Goal: Navigation & Orientation: Find specific page/section

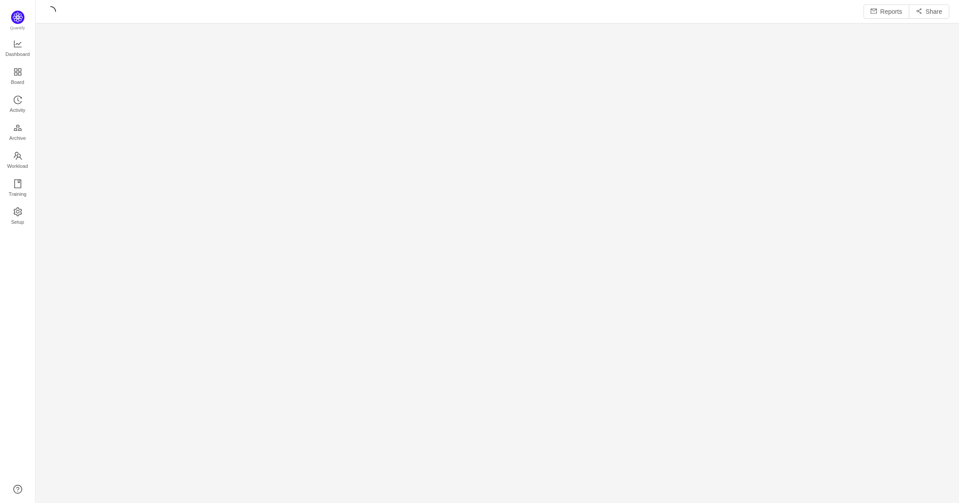
scroll to position [12, 12]
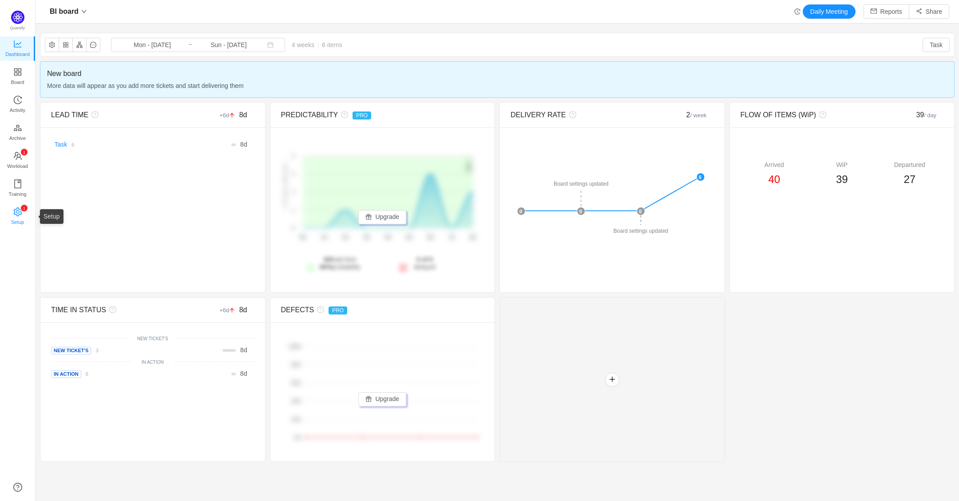
click at [18, 215] on span "Setup" at bounding box center [17, 222] width 13 height 18
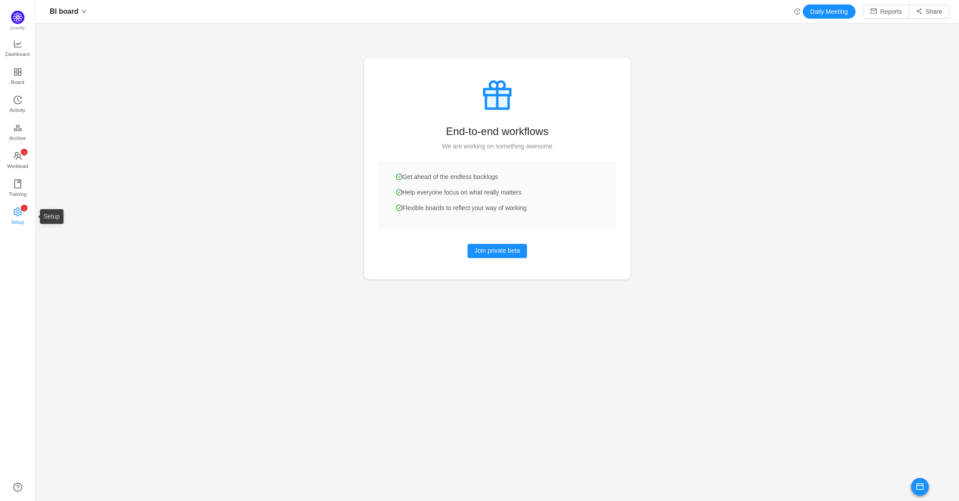
click at [22, 210] on link "0 1 2 3 4 5 6 7 8 9 0 1 2 3 4 5 6 7 8 9 0 1 2 3 4 5 6 7 8 9 Setup" at bounding box center [17, 217] width 9 height 18
click at [16, 48] on span "Dashboard" at bounding box center [17, 54] width 24 height 18
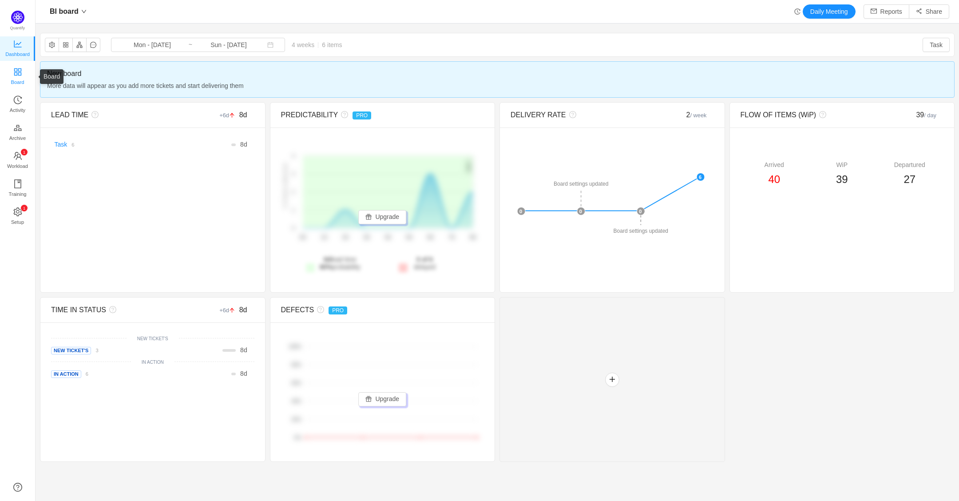
click at [13, 79] on span "Board" at bounding box center [17, 82] width 13 height 18
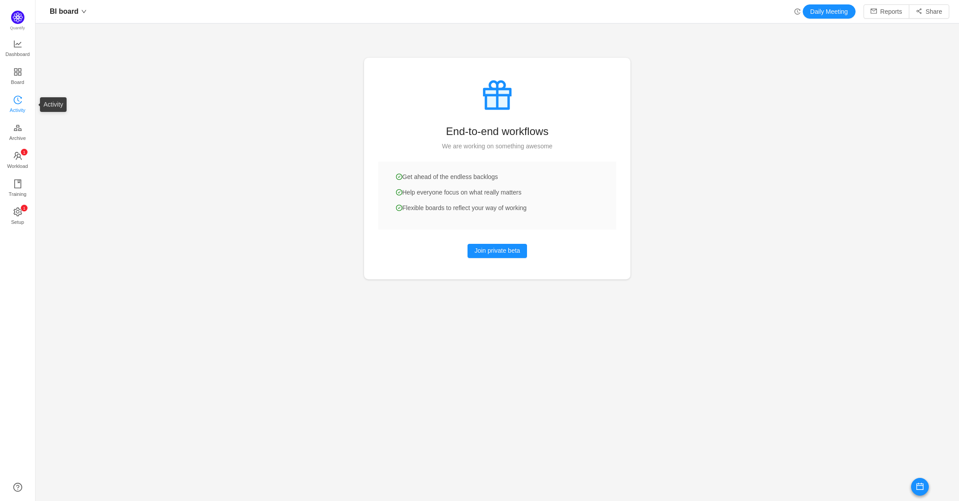
click at [14, 104] on span "Activity" at bounding box center [18, 110] width 16 height 18
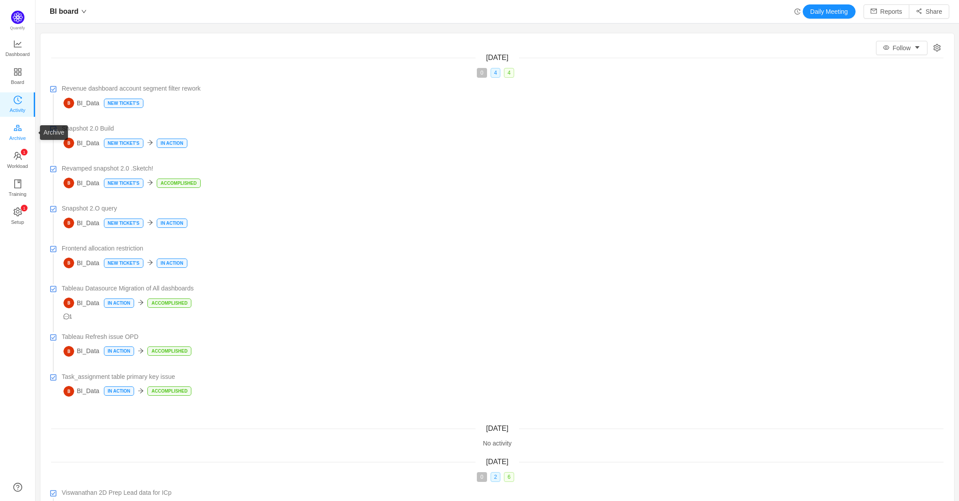
click at [13, 127] on icon "icon: gold" at bounding box center [17, 127] width 9 height 9
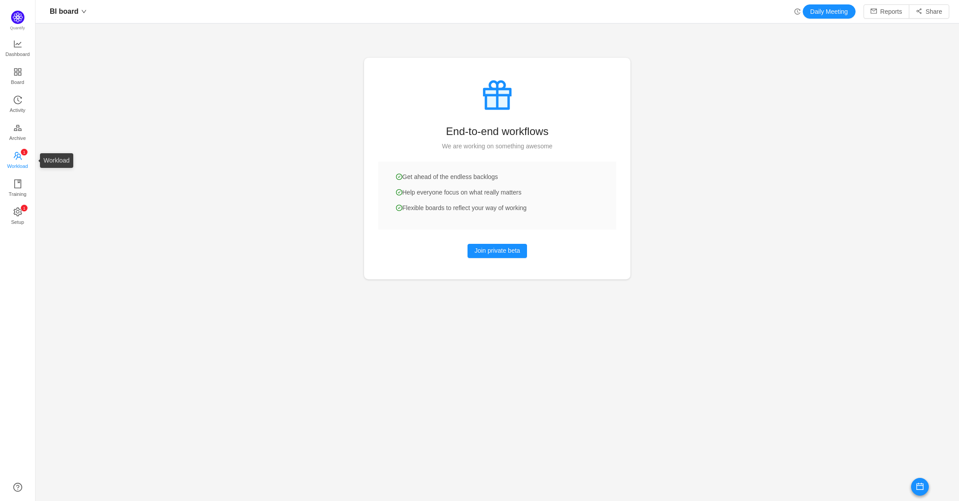
click at [19, 154] on icon "icon: team" at bounding box center [17, 155] width 9 height 9
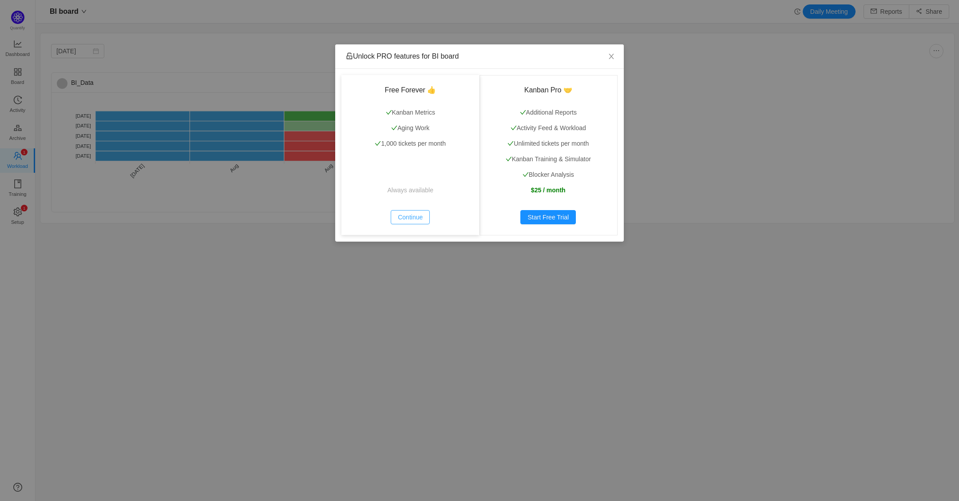
click at [396, 214] on button "Continue" at bounding box center [410, 217] width 39 height 14
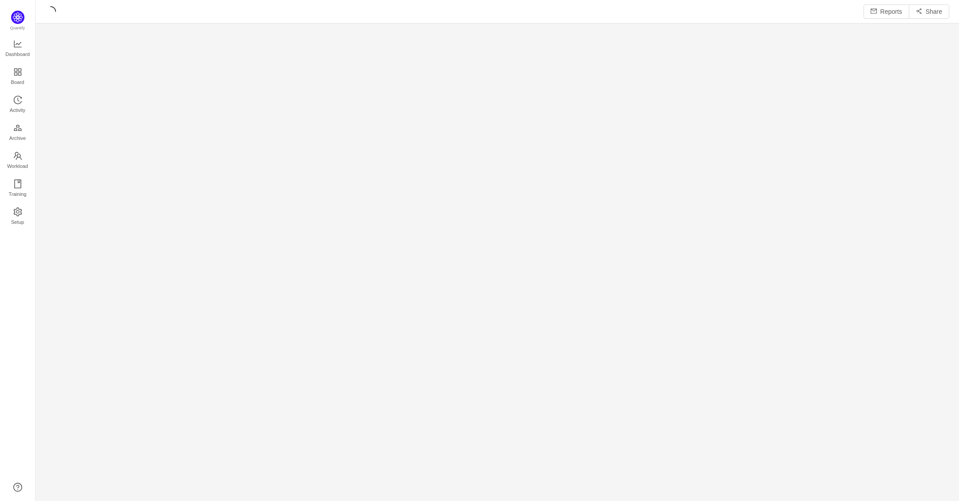
scroll to position [484, 898]
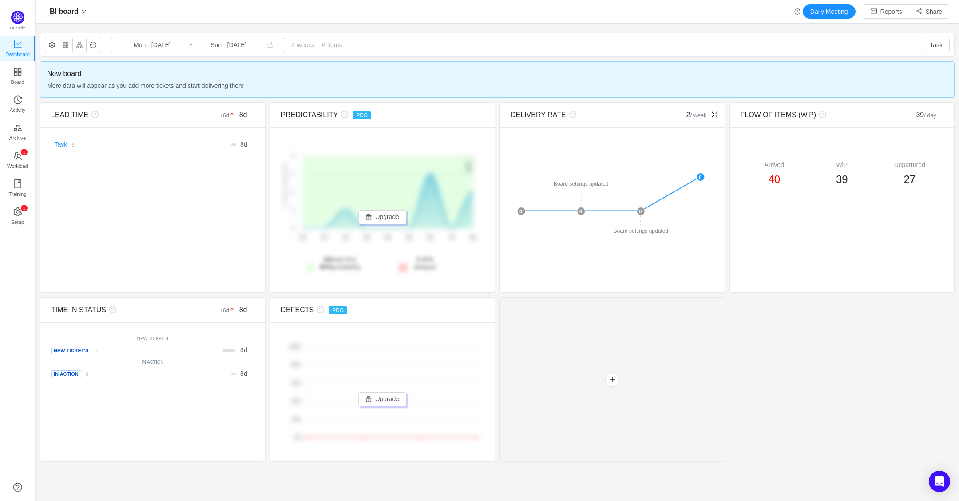
click at [599, 292] on div "DELIVERY RATE 2 / week ✕ Board settings updated Board settings updated Board se…" at bounding box center [611, 197] width 225 height 190
